Goal: Navigation & Orientation: Find specific page/section

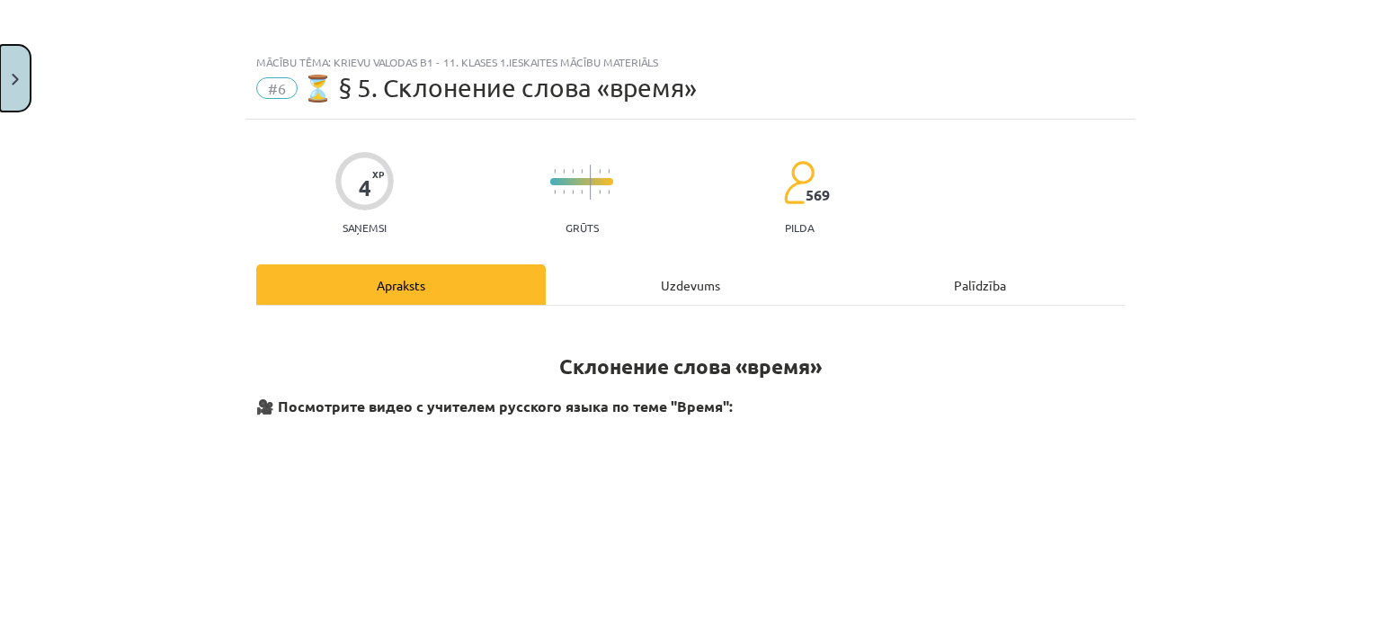
click at [7, 85] on button "Close" at bounding box center [15, 78] width 31 height 67
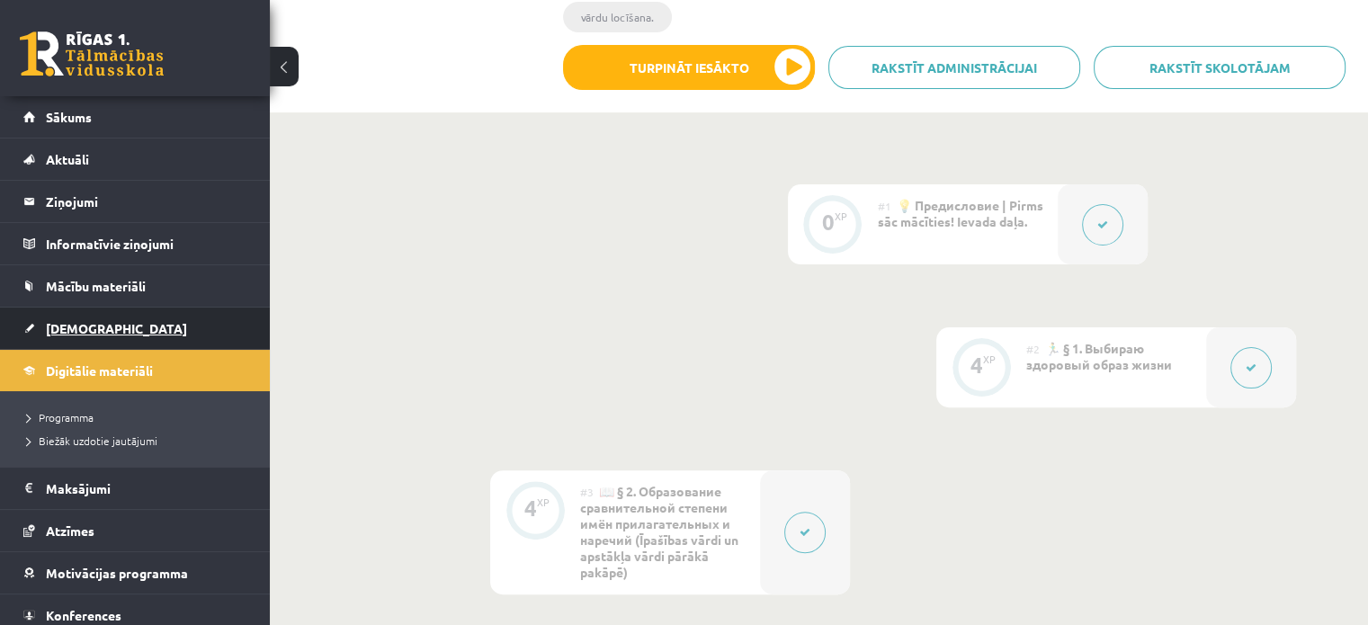
click at [89, 319] on link "[DEMOGRAPHIC_DATA]" at bounding box center [135, 328] width 224 height 41
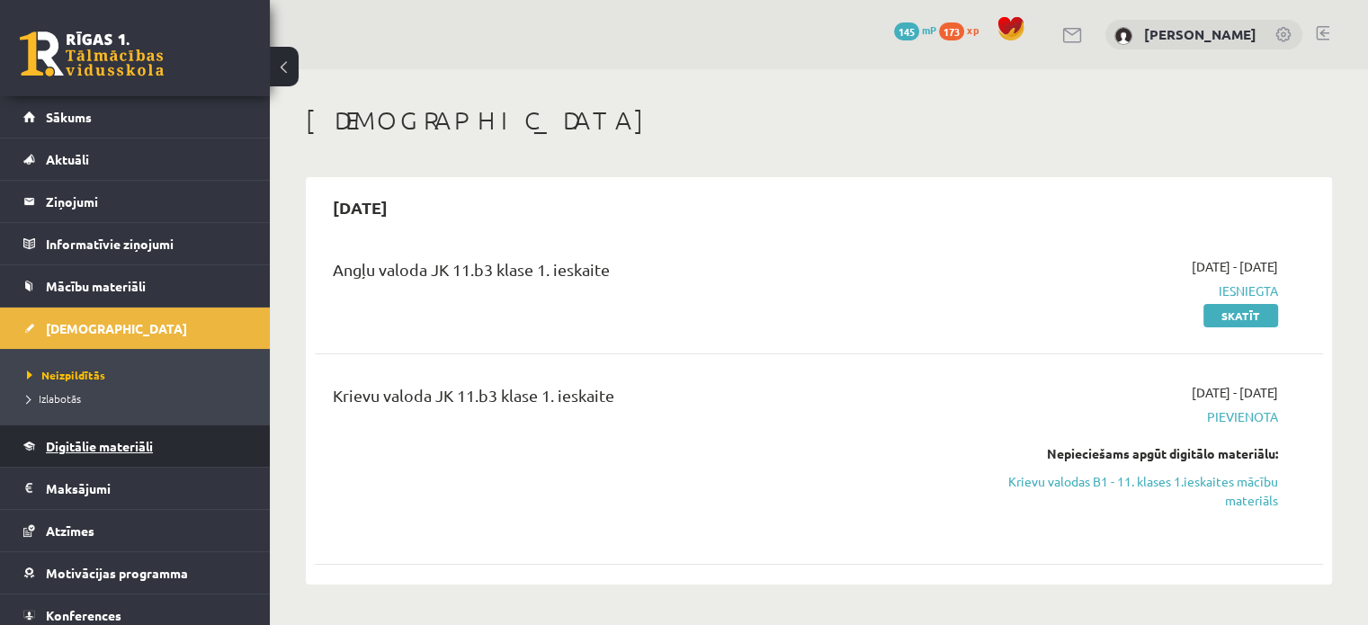
click at [83, 453] on link "Digitālie materiāli" at bounding box center [135, 445] width 224 height 41
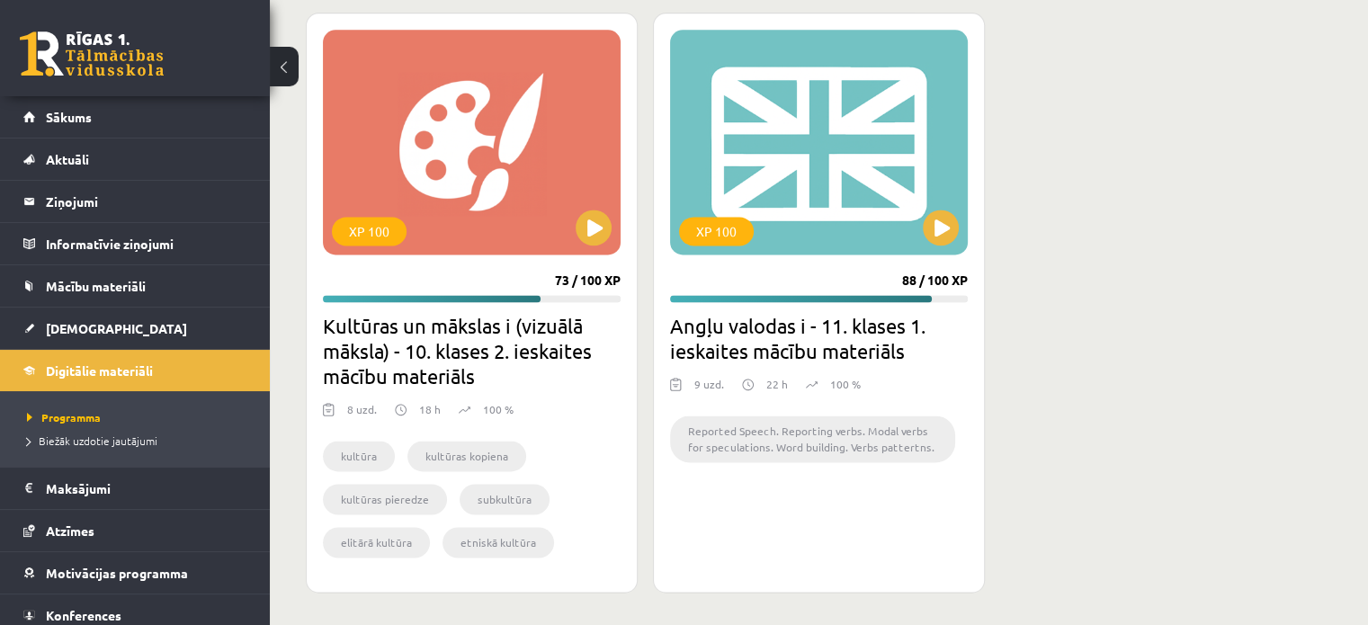
scroll to position [2374, 0]
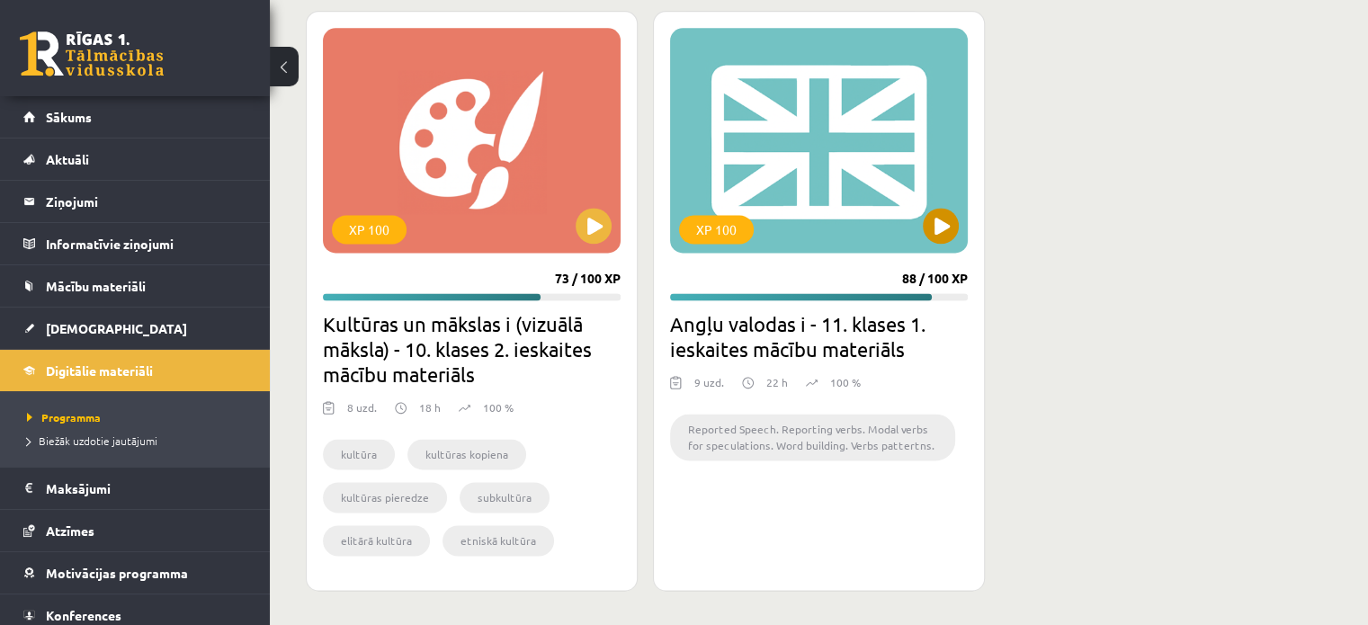
click at [760, 208] on div "XP 100" at bounding box center [819, 140] width 298 height 225
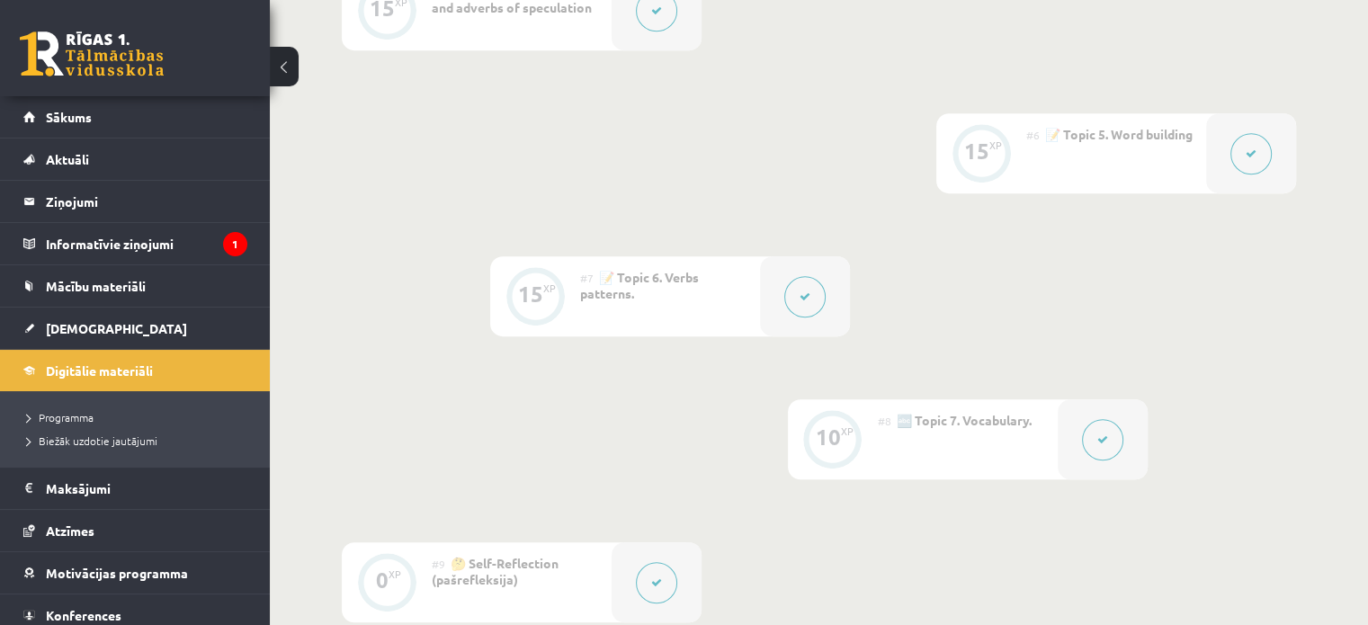
scroll to position [1418, 0]
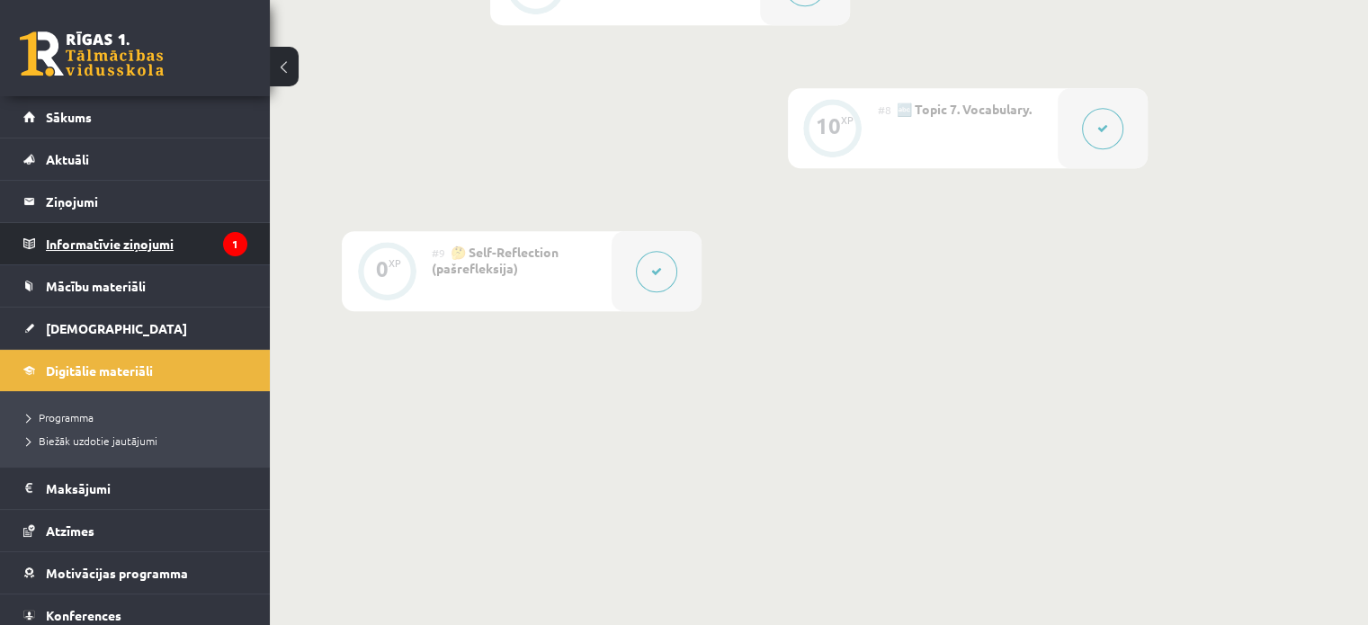
click at [223, 241] on icon "1" at bounding box center [235, 244] width 24 height 24
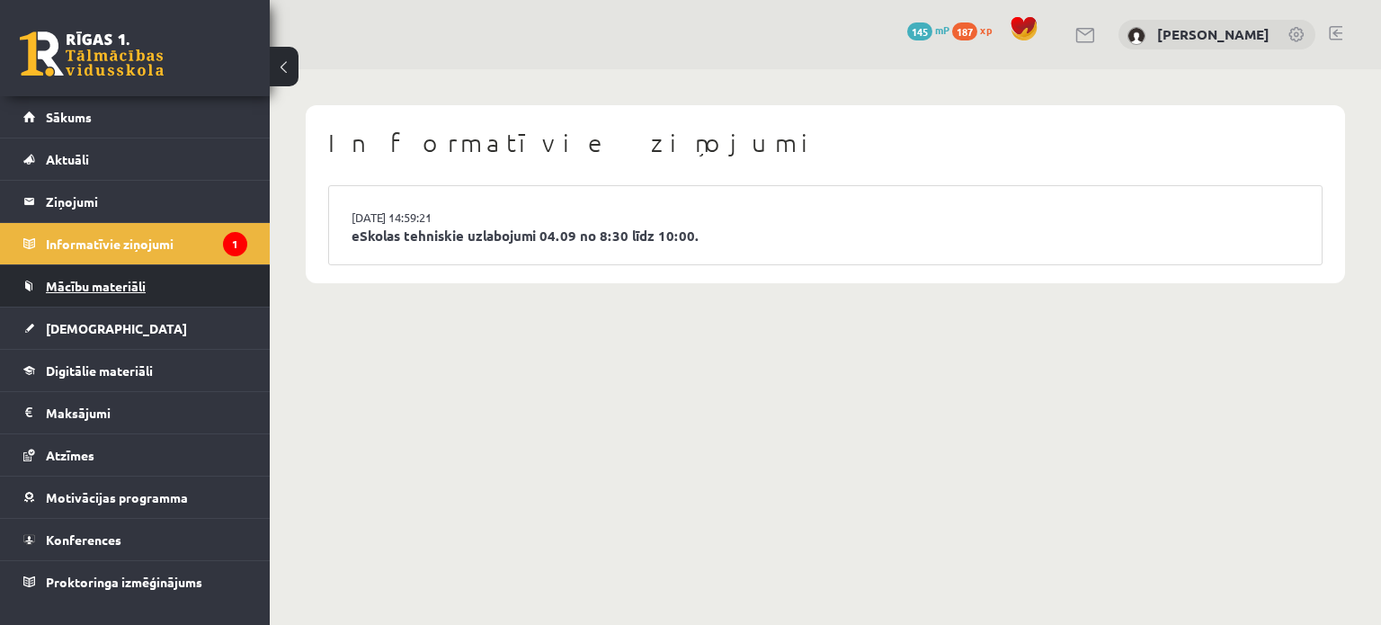
click at [173, 269] on link "Mācību materiāli" at bounding box center [135, 285] width 224 height 41
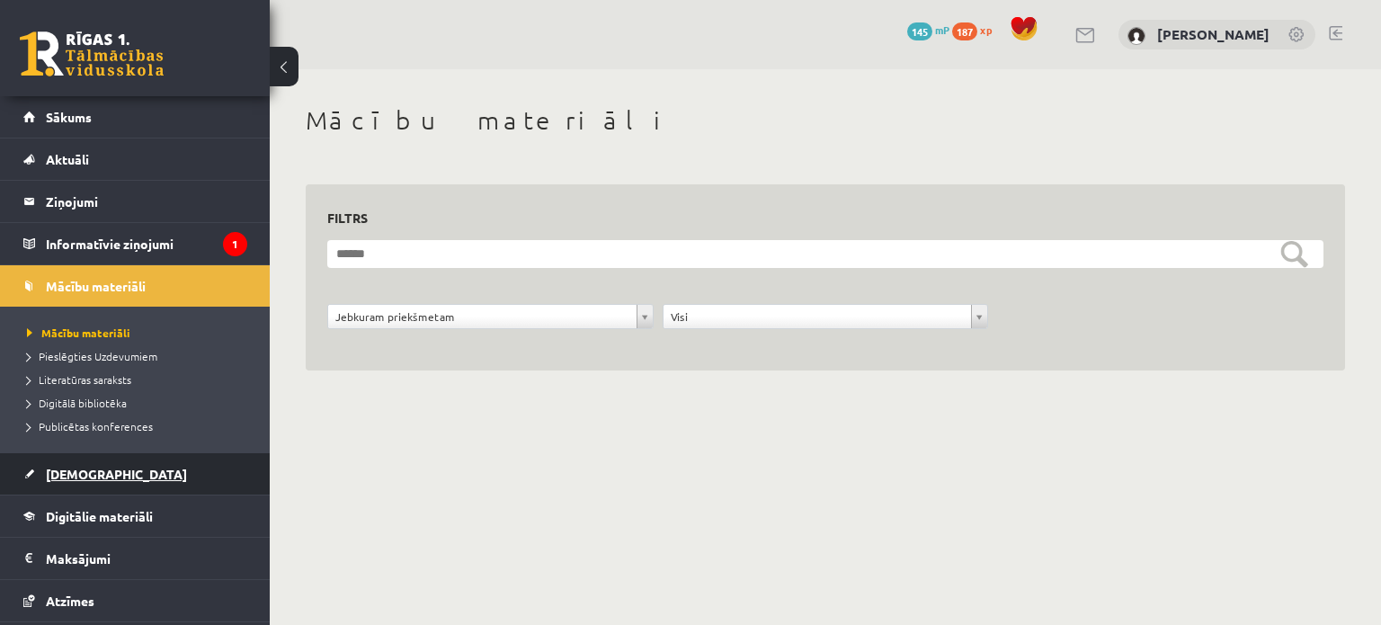
click at [103, 458] on link "[DEMOGRAPHIC_DATA]" at bounding box center [135, 473] width 224 height 41
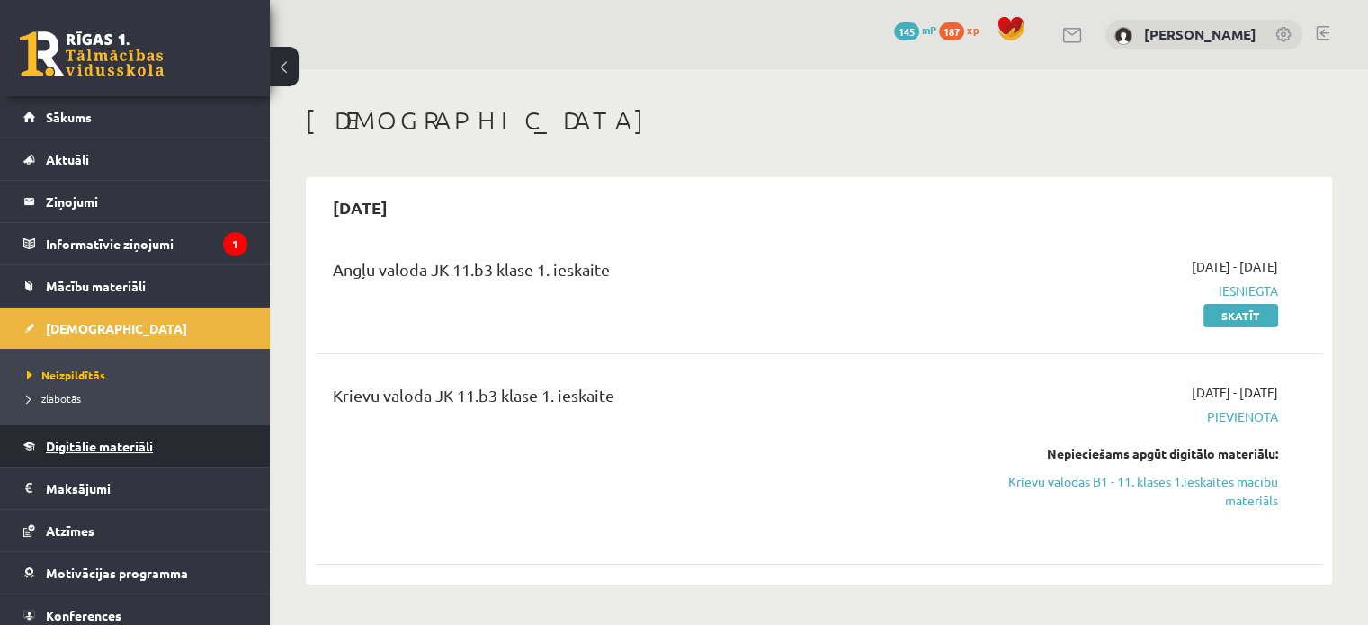
click at [92, 437] on link "Digitālie materiāli" at bounding box center [135, 445] width 224 height 41
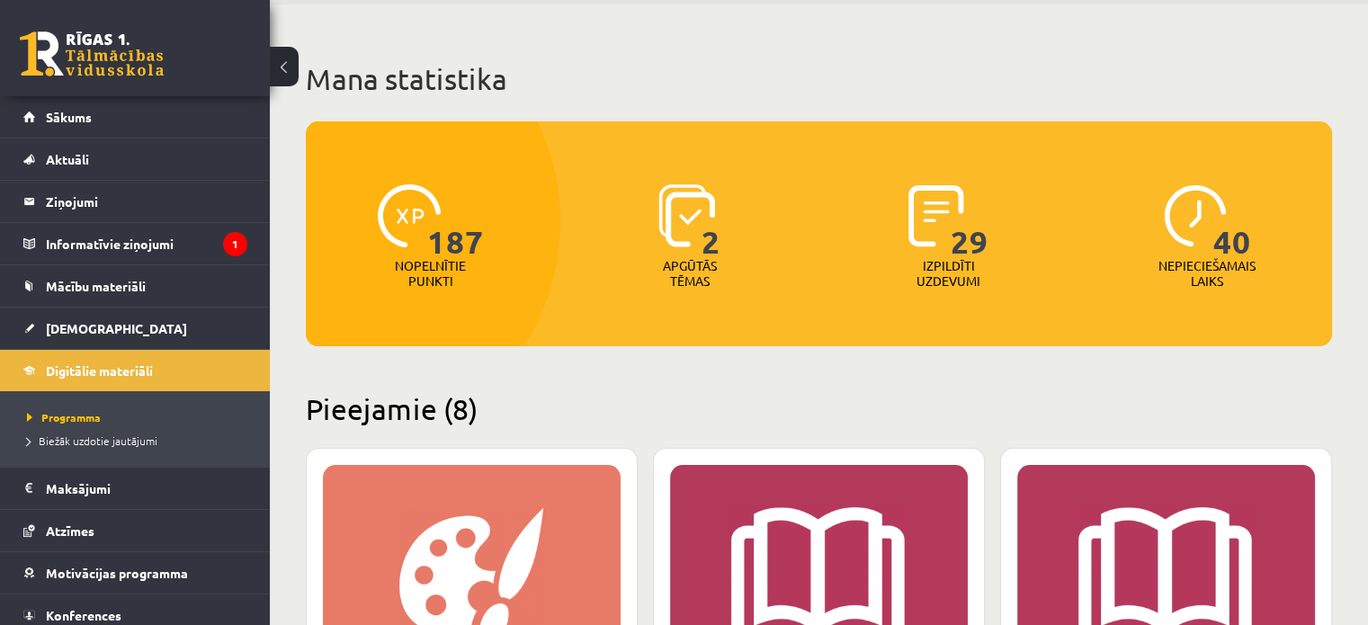
scroll to position [66, 0]
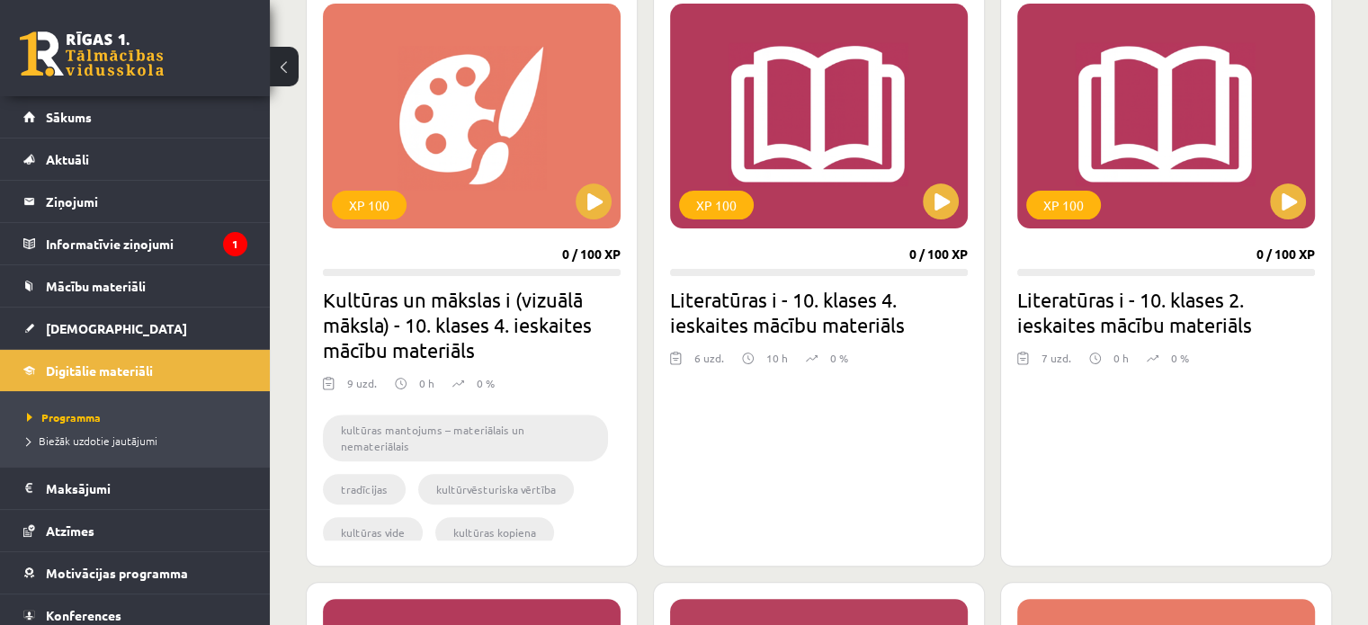
scroll to position [531, 0]
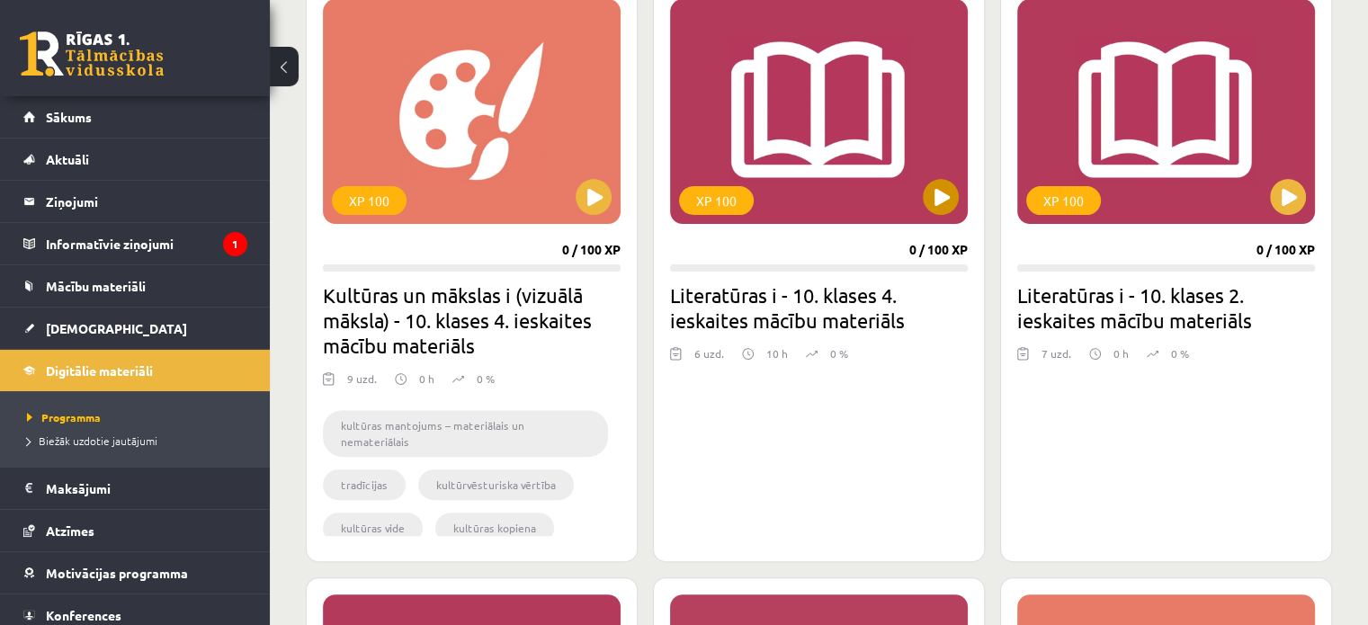
click at [771, 172] on div "XP 100" at bounding box center [819, 111] width 298 height 225
